Goal: Transaction & Acquisition: Book appointment/travel/reservation

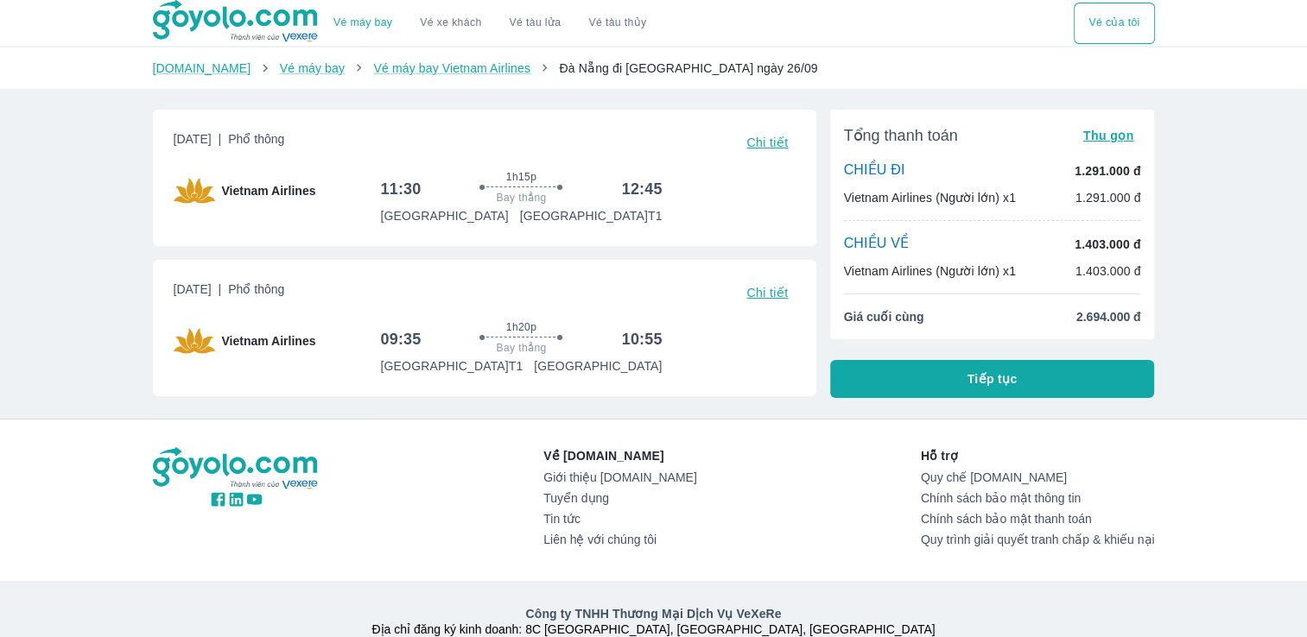
click at [984, 374] on span "Tiếp tục" at bounding box center [992, 378] width 50 height 17
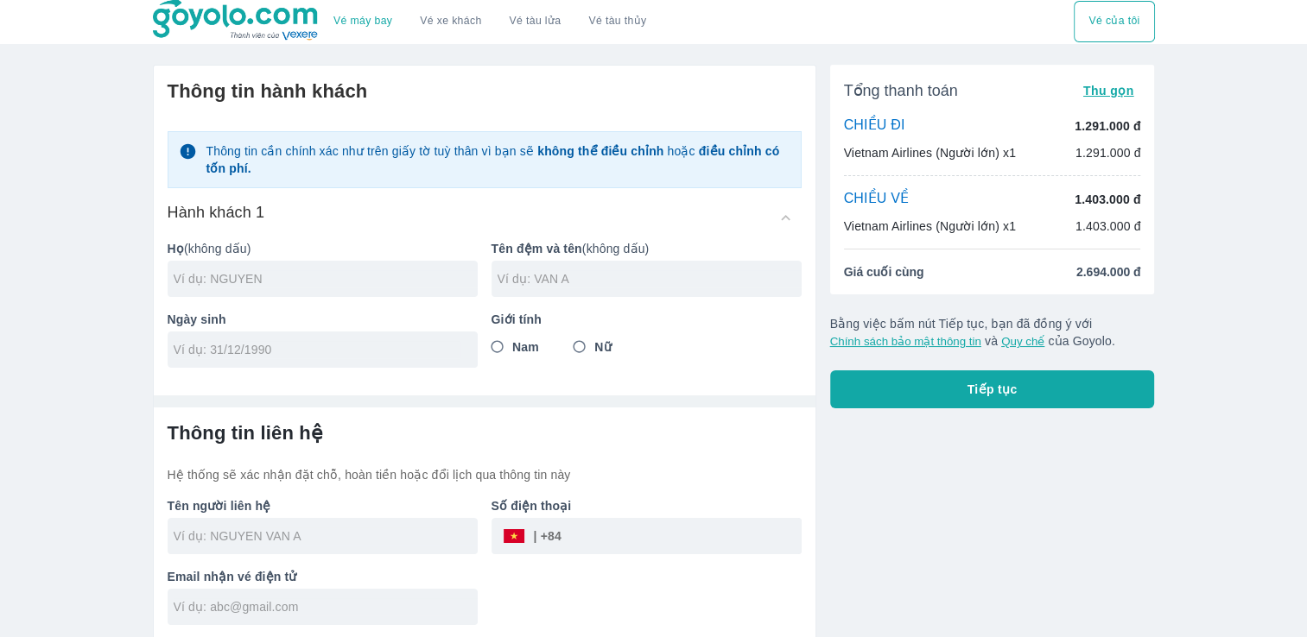
scroll to position [3, 0]
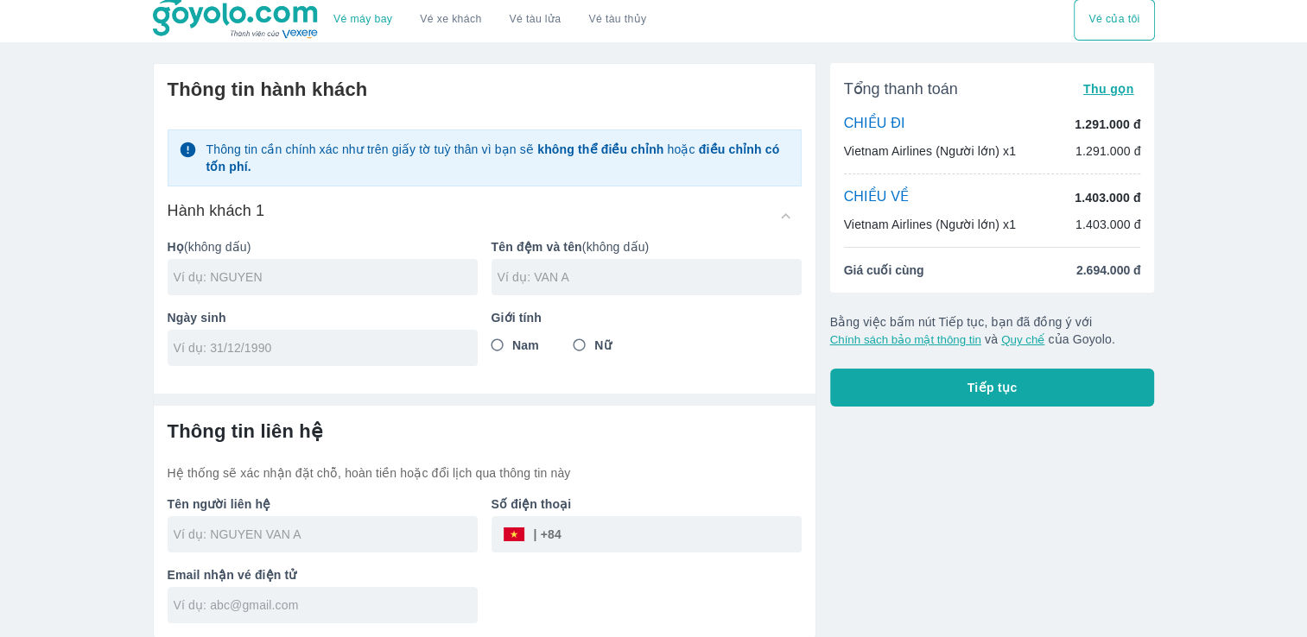
click at [328, 601] on input "text" at bounding box center [326, 605] width 304 height 17
click at [747, 426] on h6 "Thông tin liên hệ" at bounding box center [485, 432] width 634 height 24
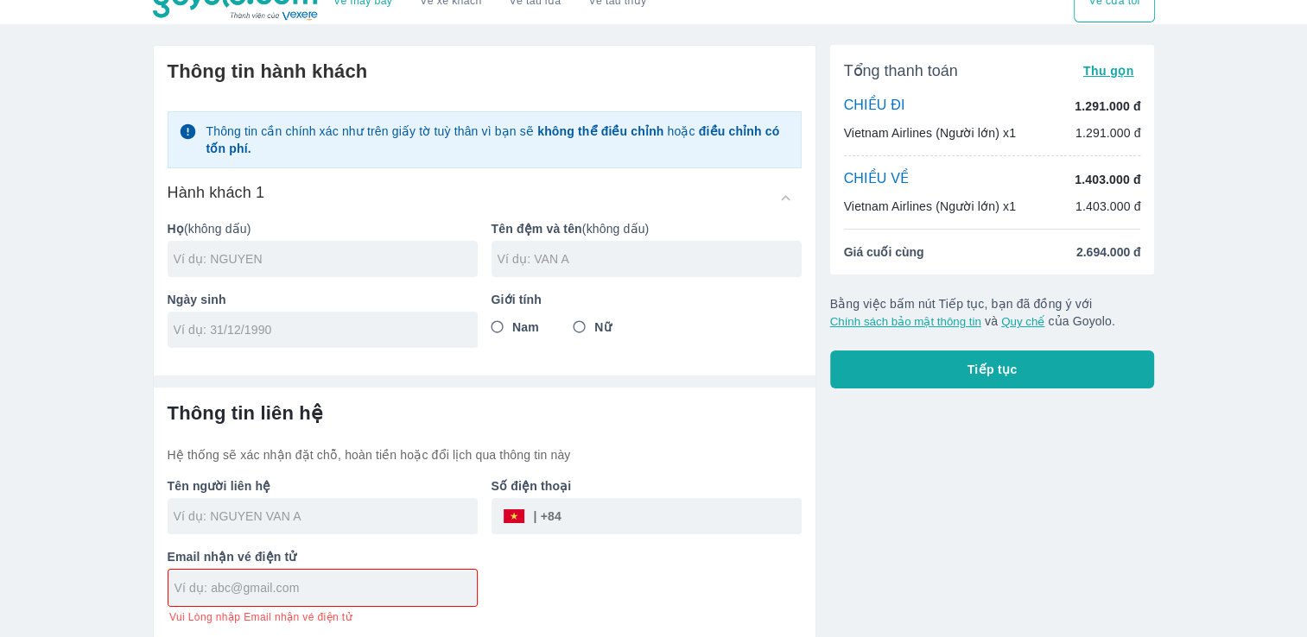
scroll to position [0, 0]
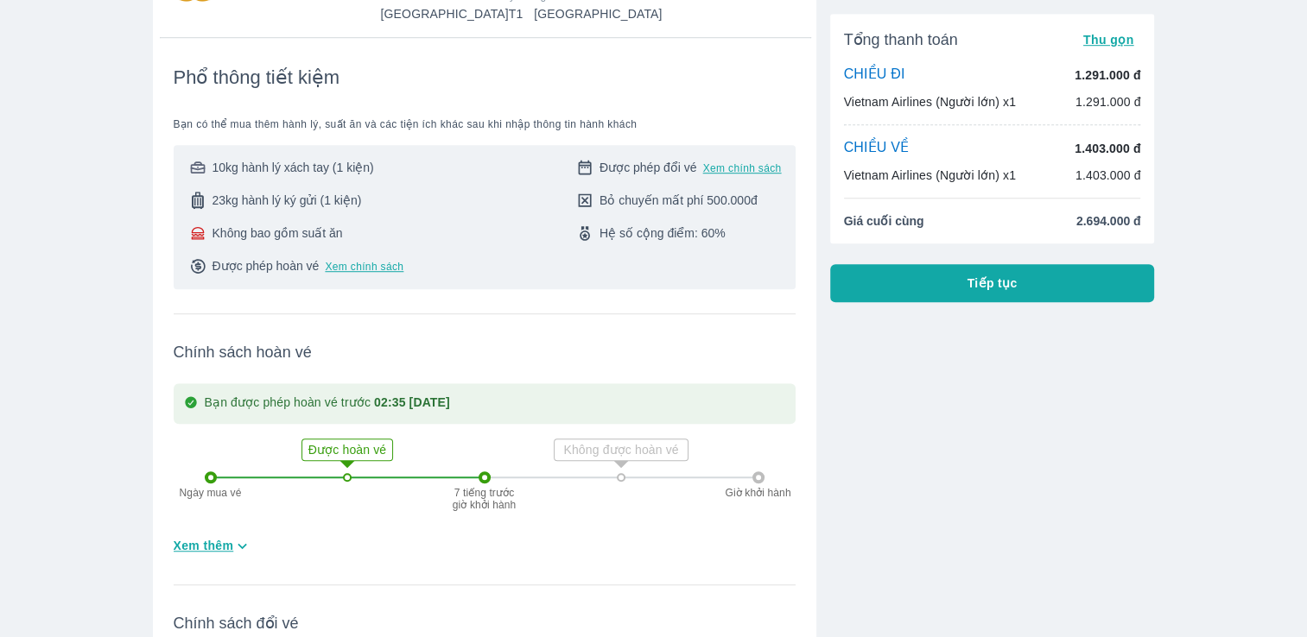
scroll to position [1209, 0]
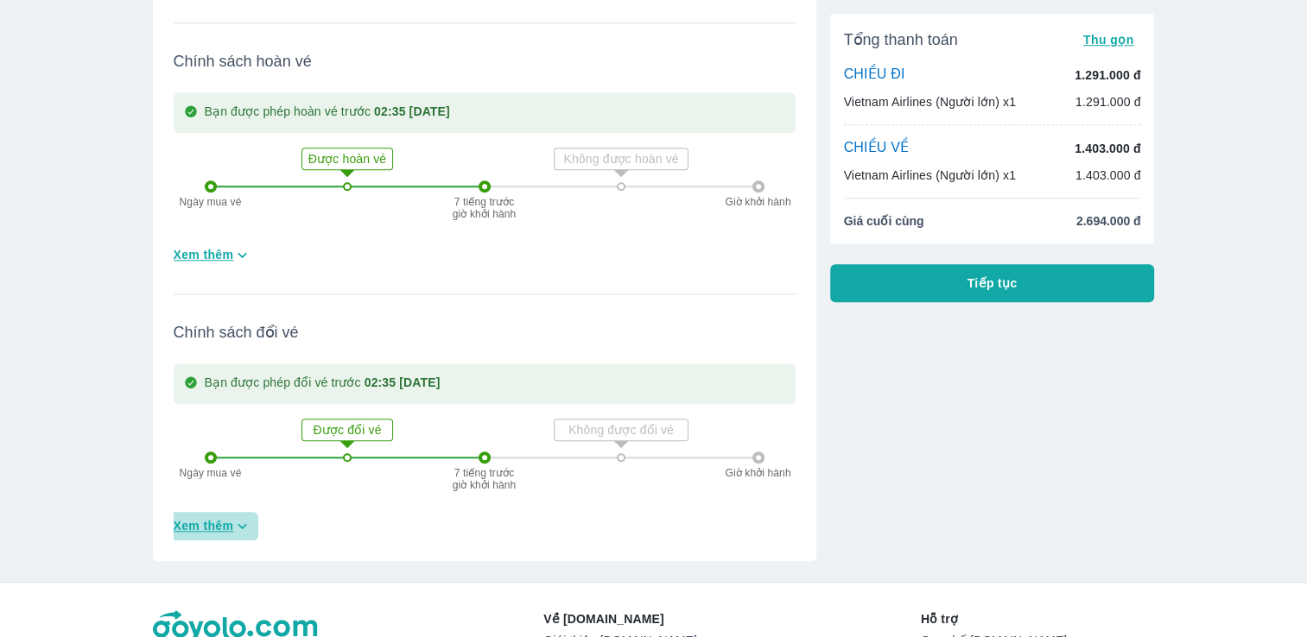
click at [213, 517] on span "Xem thêm" at bounding box center [204, 525] width 60 height 17
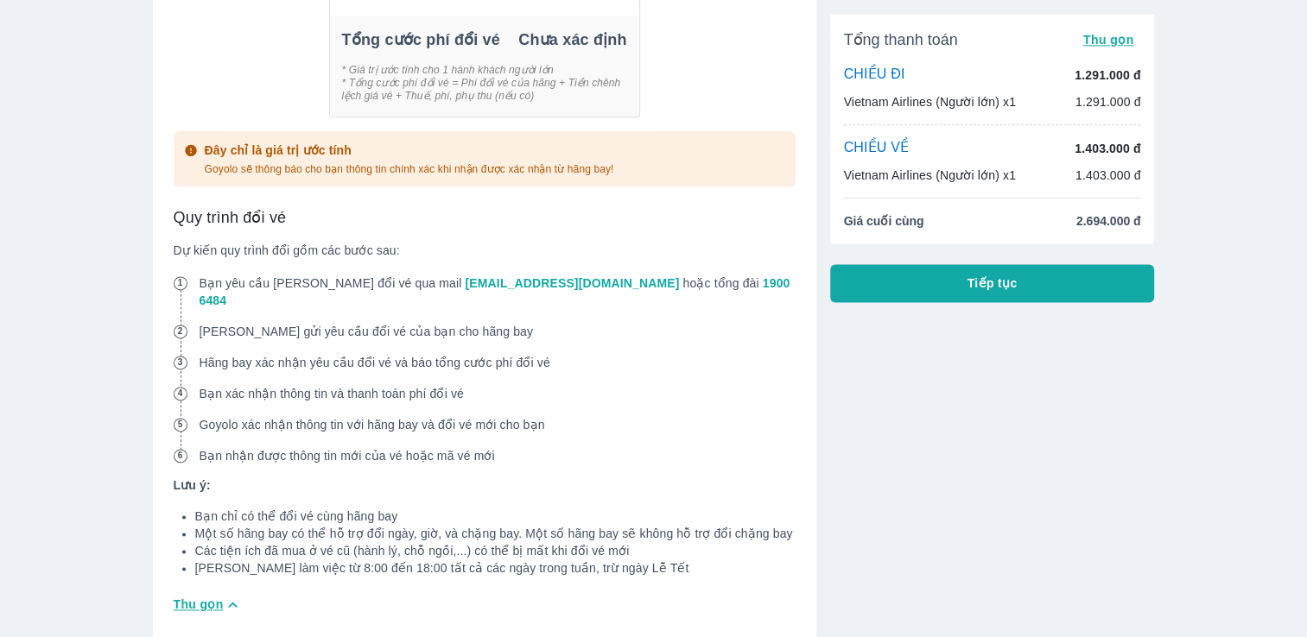
scroll to position [2549, 0]
